Goal: Information Seeking & Learning: Check status

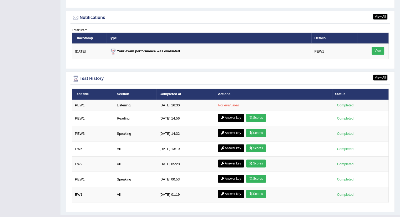
scroll to position [642, 0]
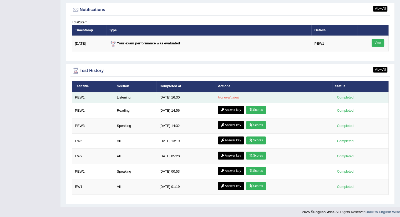
click at [177, 97] on td "9/20/25 16:30" at bounding box center [186, 97] width 58 height 11
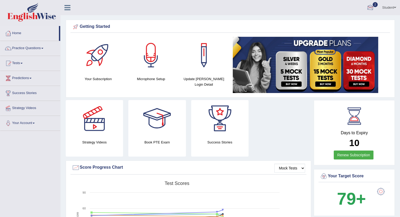
click at [370, 7] on div at bounding box center [371, 8] width 8 height 8
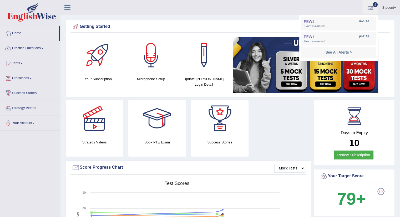
click at [370, 7] on div at bounding box center [371, 8] width 8 height 8
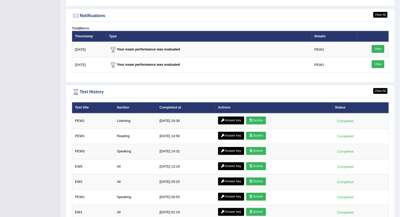
scroll to position [636, 0]
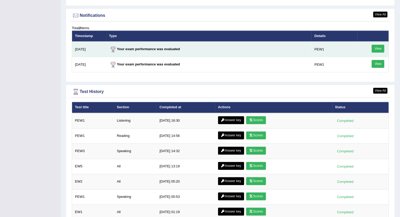
click at [380, 47] on link "View" at bounding box center [378, 49] width 13 height 8
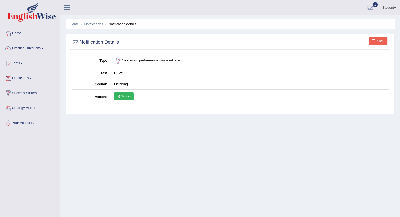
click at [128, 96] on link "Scores" at bounding box center [123, 97] width 19 height 8
click at [16, 35] on link "Home" at bounding box center [30, 32] width 60 height 13
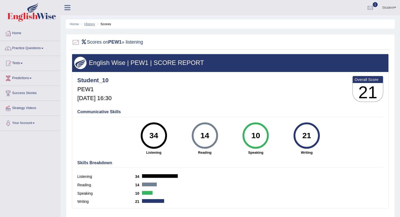
click at [91, 25] on link "History" at bounding box center [90, 24] width 11 height 4
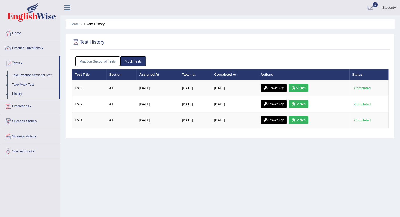
click at [108, 59] on link "Practice Sectional Tests" at bounding box center [98, 62] width 45 height 10
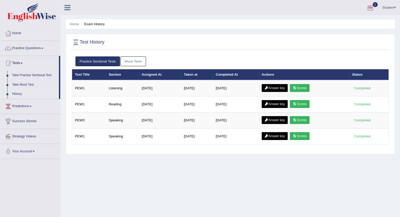
click at [369, 7] on div at bounding box center [371, 8] width 8 height 8
click at [344, 21] on link "PEW1 Sep 20, 2025 Exam evaluated" at bounding box center [339, 23] width 73 height 11
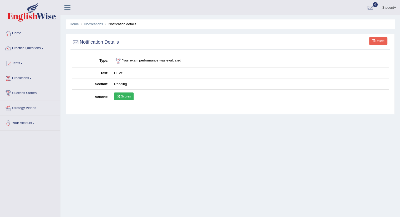
click at [121, 96] on icon at bounding box center [119, 96] width 4 height 3
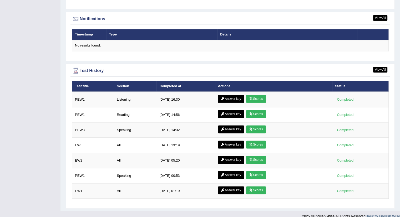
scroll to position [637, 0]
